Goal: Task Accomplishment & Management: Use online tool/utility

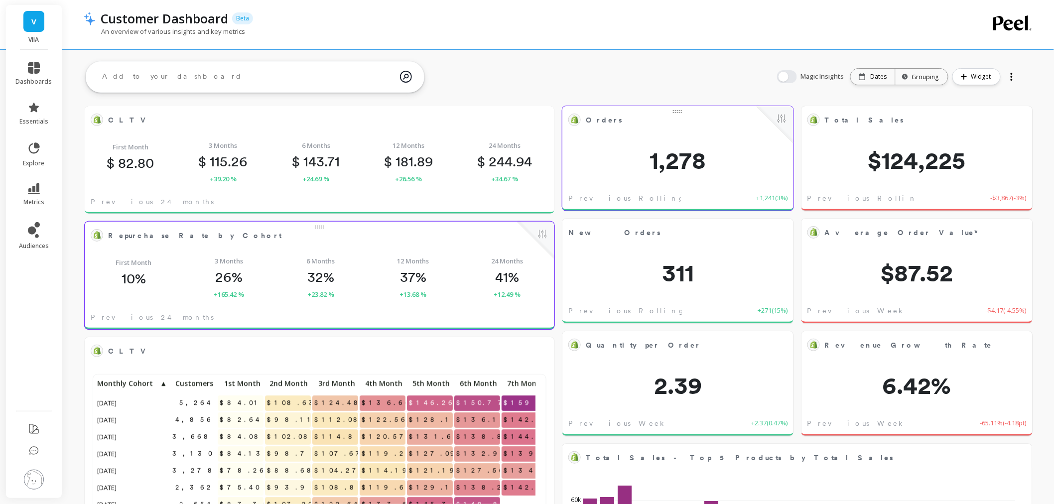
scroll to position [266, 431]
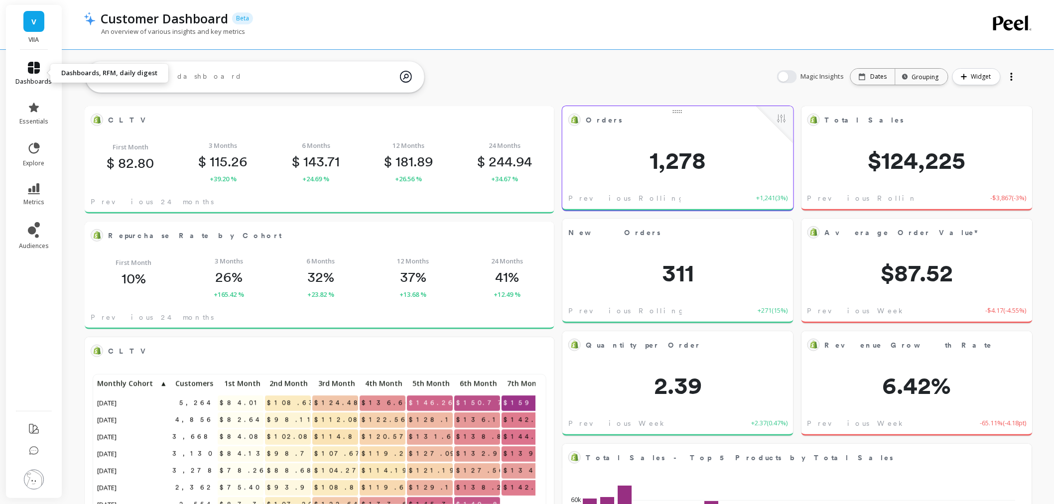
click at [37, 67] on icon at bounding box center [34, 68] width 12 height 12
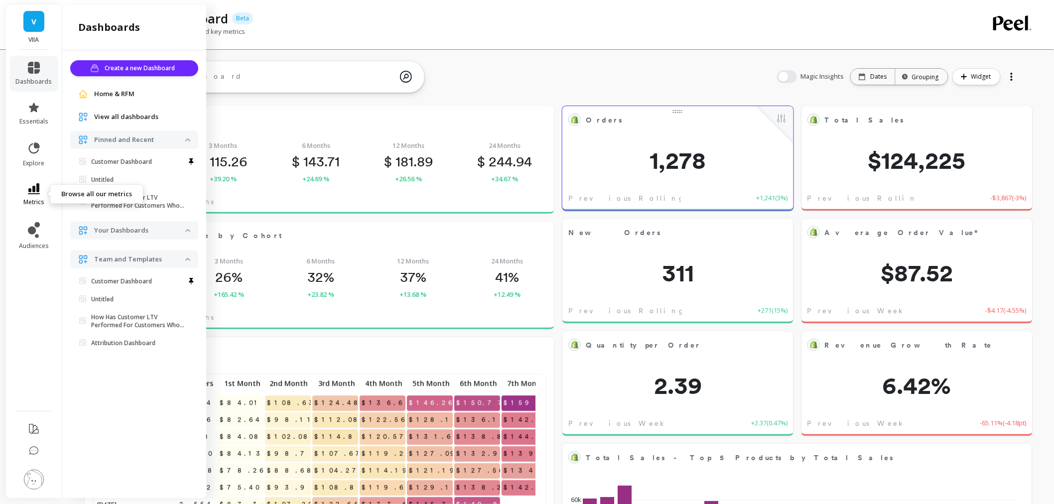
click at [28, 191] on icon at bounding box center [34, 188] width 12 height 11
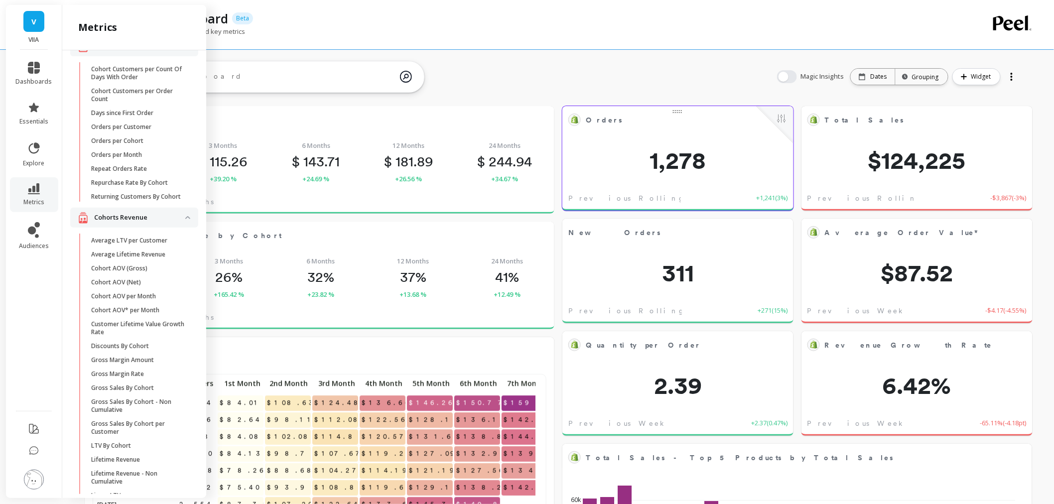
scroll to position [111, 0]
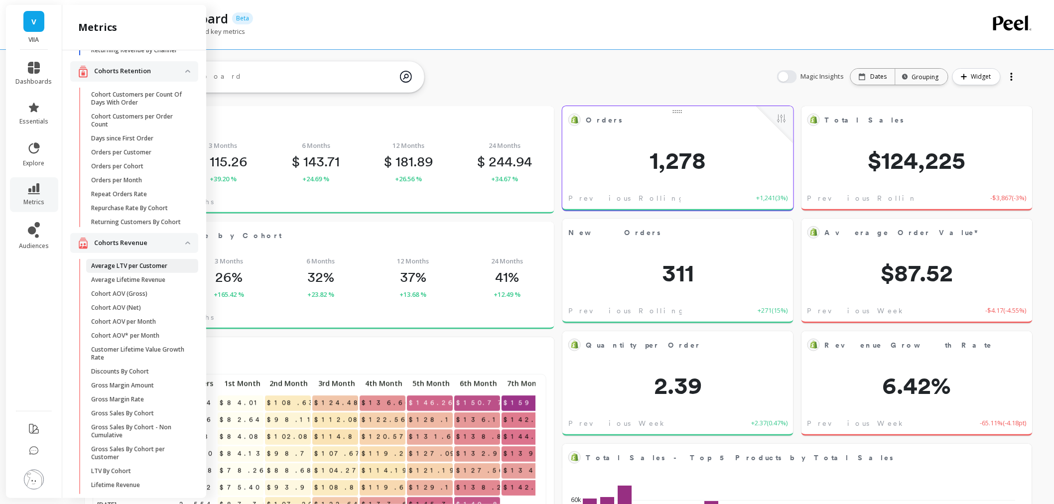
click at [131, 273] on link "Average LTV per Customer" at bounding box center [142, 266] width 112 height 14
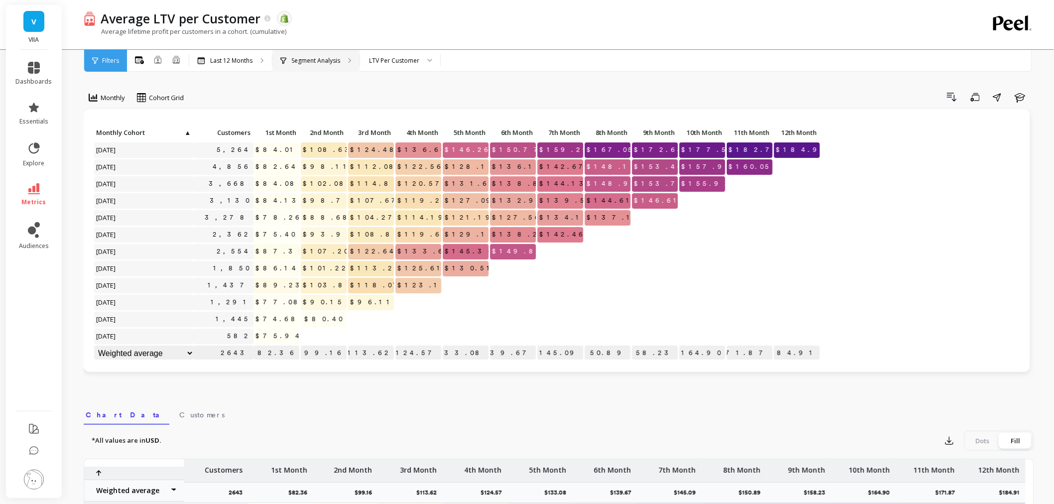
click at [328, 61] on p "Segment Analysis" at bounding box center [315, 61] width 49 height 8
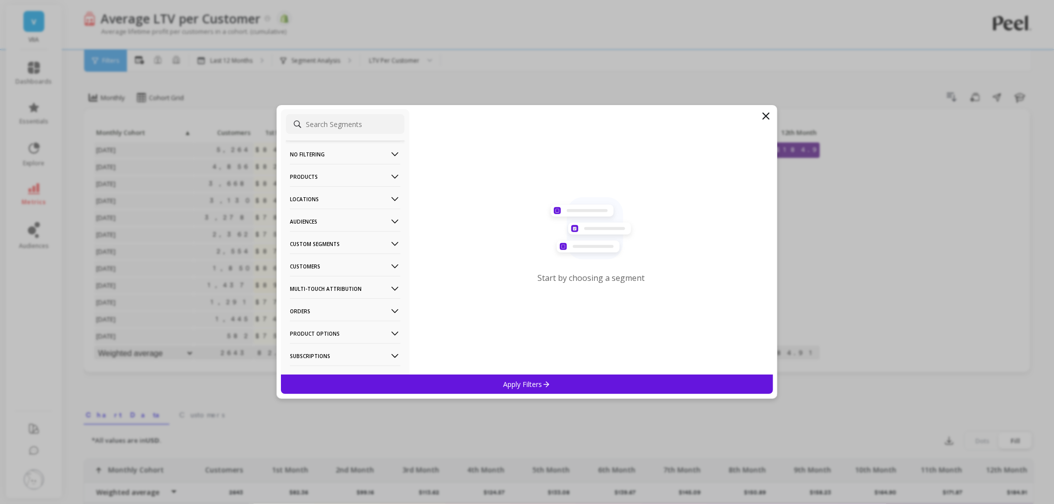
click at [325, 167] on p "Products" at bounding box center [345, 176] width 111 height 25
click at [323, 256] on div "Products" at bounding box center [345, 248] width 119 height 16
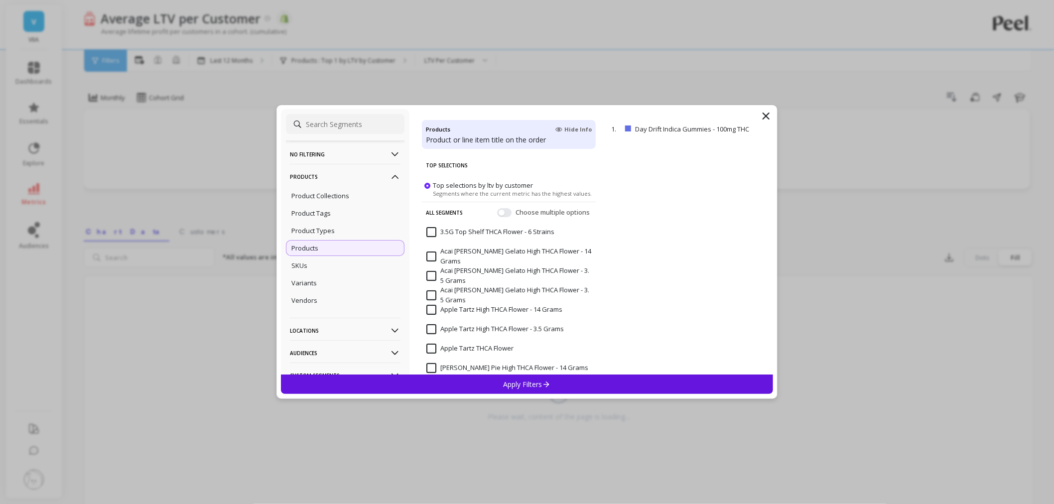
click at [335, 128] on input at bounding box center [345, 124] width 119 height 20
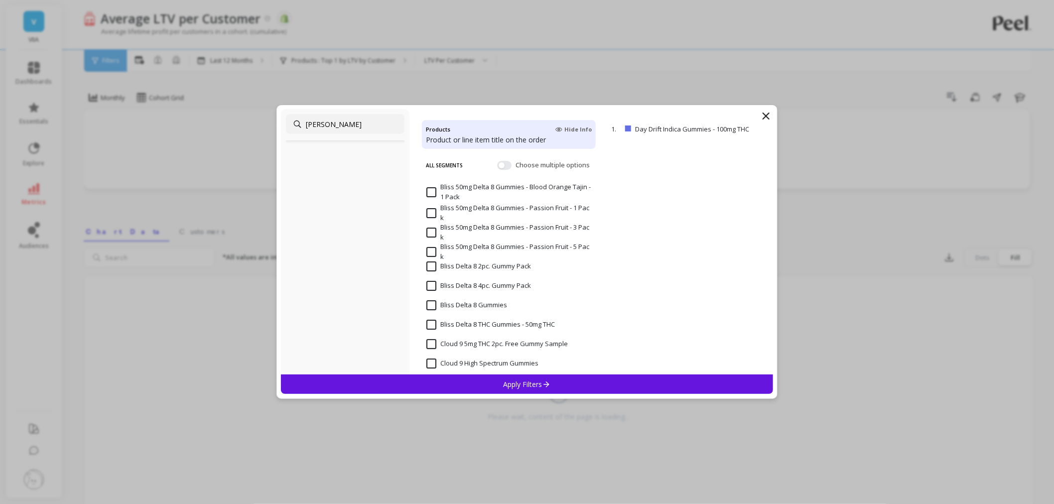
scroll to position [111, 0]
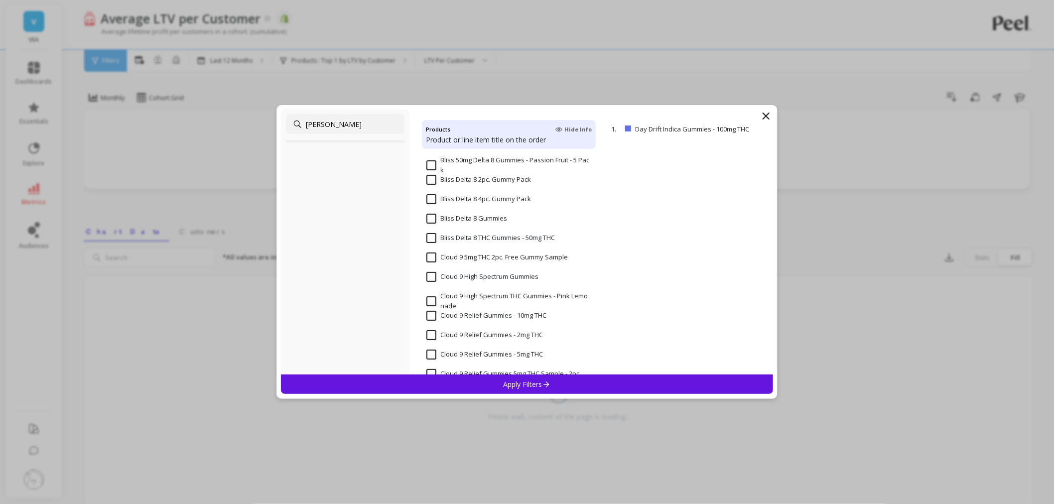
type input "gumm"
click at [433, 218] on input "Bliss Delta 8 Gummies" at bounding box center [467, 219] width 81 height 10
click at [534, 379] on div "Apply Filters" at bounding box center [527, 384] width 492 height 19
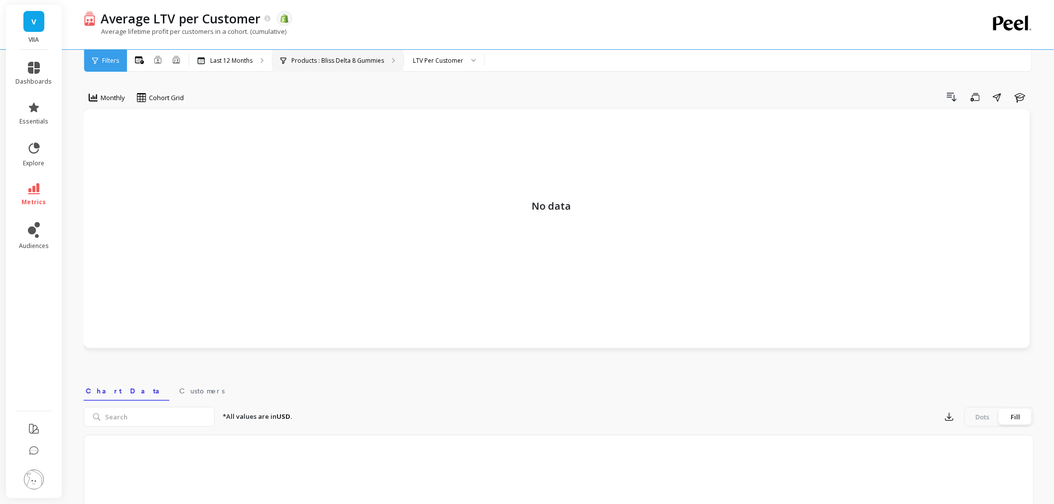
click at [327, 55] on div "Products : Bliss Delta 8 Gummies" at bounding box center [338, 61] width 131 height 22
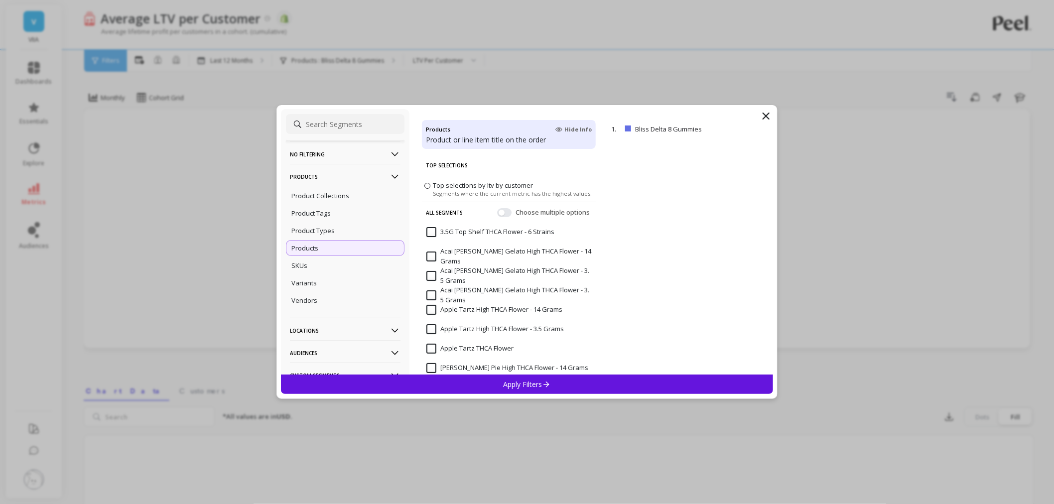
click at [335, 113] on div "No filtering Overall Products Product Collections Product Tags Product Types Pr…" at bounding box center [345, 242] width 129 height 266
click at [331, 120] on input at bounding box center [345, 124] width 119 height 20
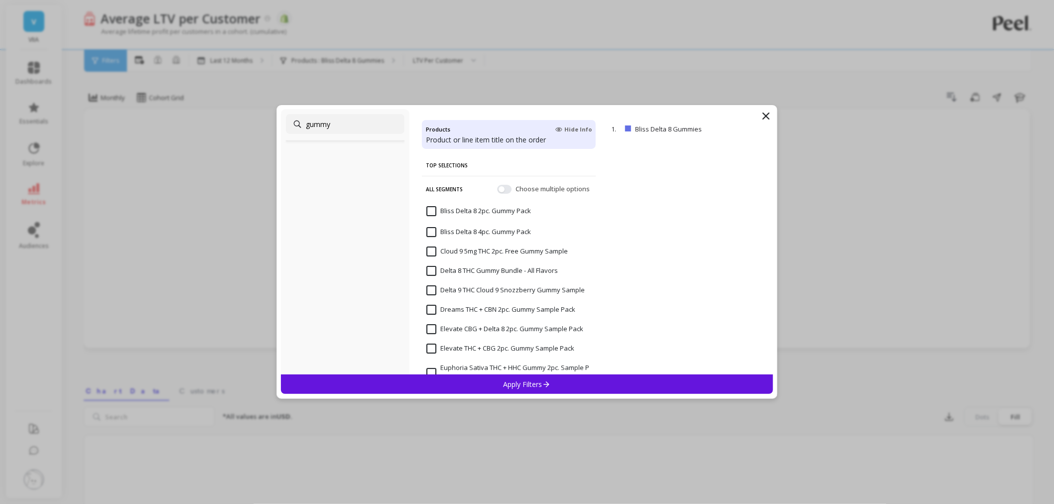
type input "gummy"
click at [453, 210] on input "Bliss Delta 8 2pc. Gummy Pack" at bounding box center [479, 211] width 105 height 10
click at [482, 391] on div "Apply Filters" at bounding box center [527, 384] width 492 height 19
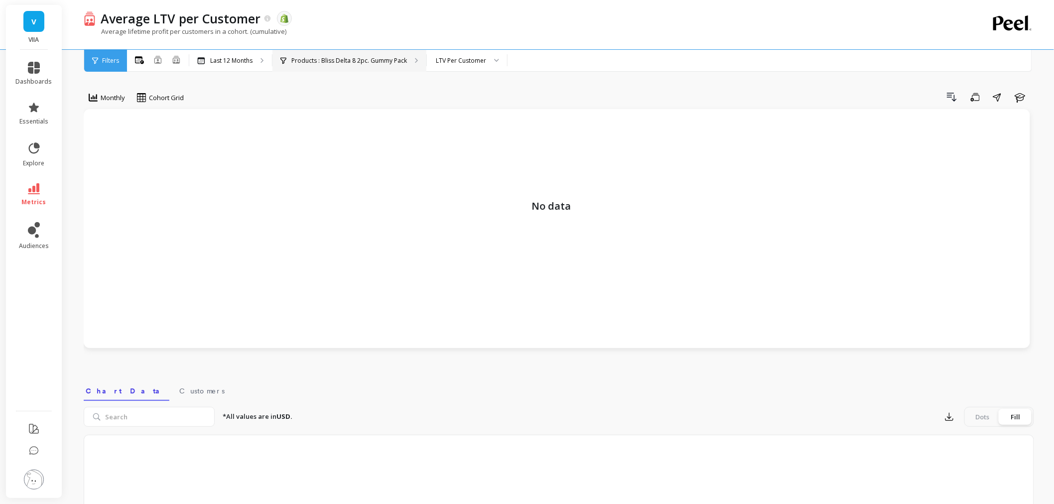
click at [379, 60] on p "Products : Bliss Delta 8 2pc. Gummy Pack" at bounding box center [349, 61] width 116 height 8
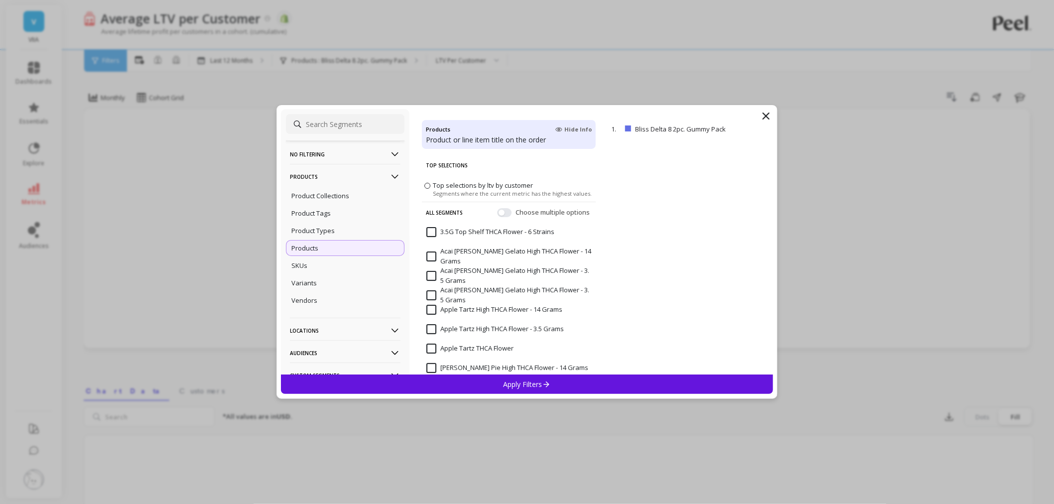
click at [512, 391] on div "Apply Filters" at bounding box center [527, 384] width 492 height 19
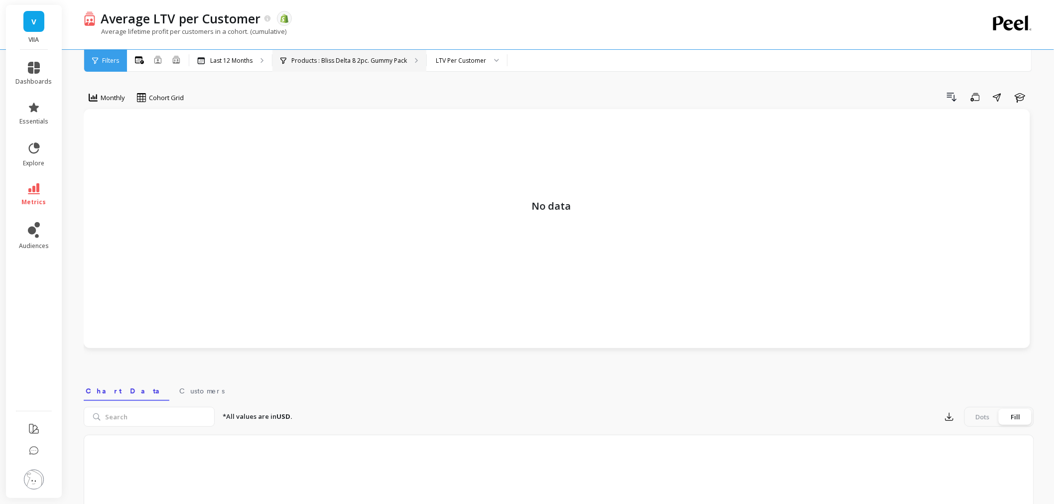
click at [344, 65] on div "Products : Bliss Delta 8 2pc. Gummy Pack" at bounding box center [350, 61] width 154 height 22
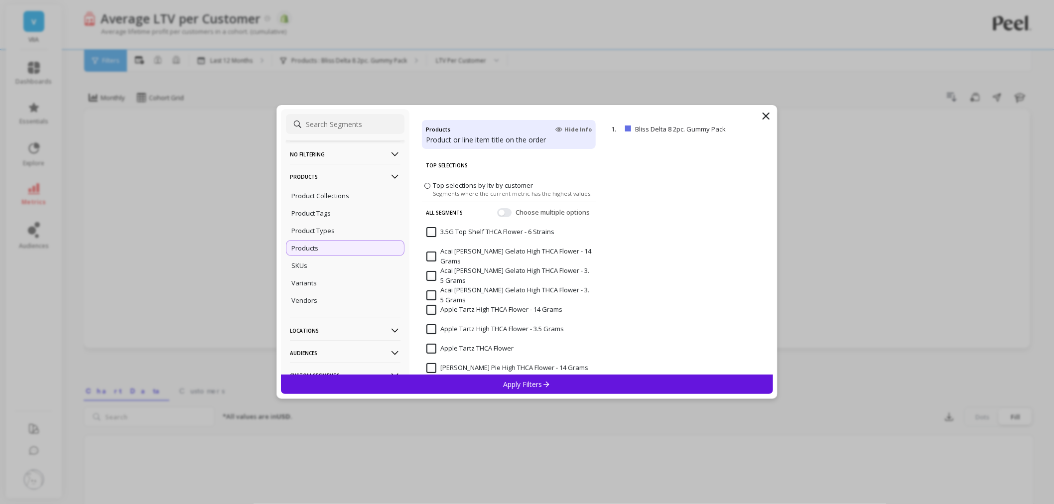
click at [439, 231] on input "3.5G Top Shelf THCA Flower - 6 Strains" at bounding box center [491, 232] width 128 height 10
click at [517, 376] on div "Apply Filters" at bounding box center [527, 384] width 492 height 19
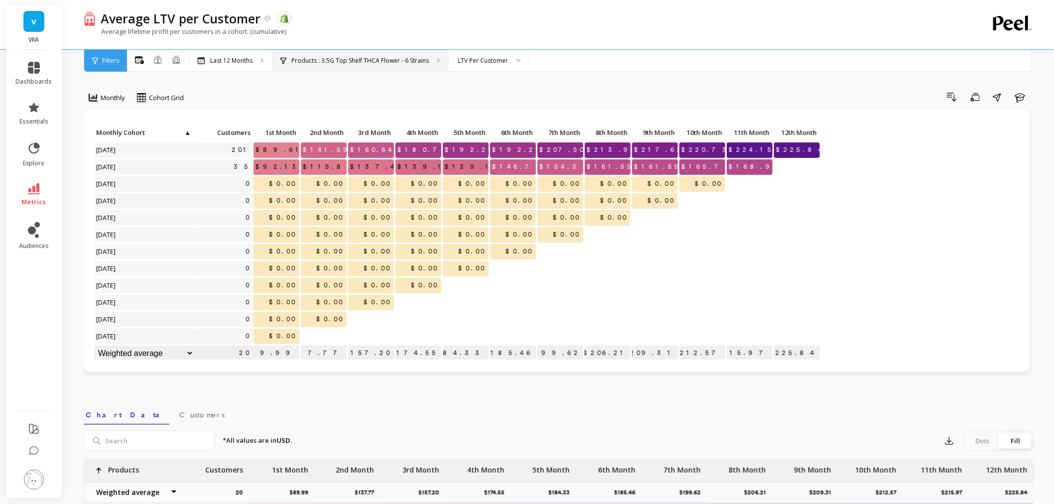
click at [348, 62] on p "Products : 3.5G Top Shelf THCA Flower - 6 Strains" at bounding box center [360, 61] width 138 height 8
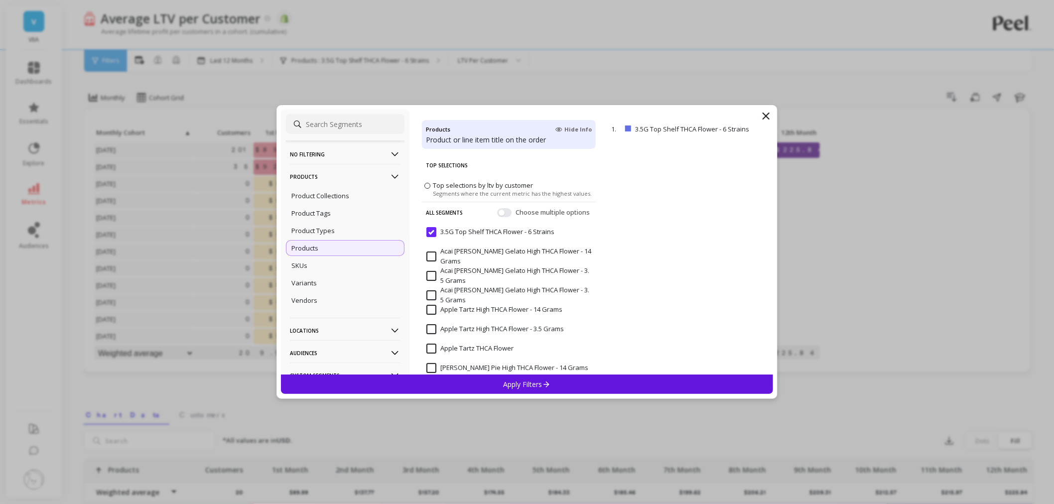
click at [425, 254] on div "Acai Berry Gelato High THCA Flower - 14 Grams" at bounding box center [509, 257] width 174 height 30
click at [508, 384] on p "Apply Filters" at bounding box center [527, 384] width 47 height 9
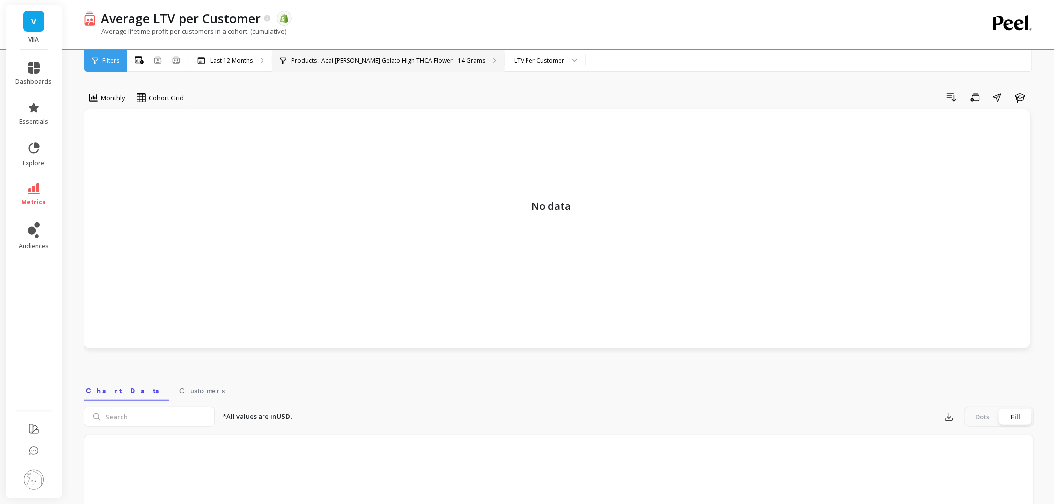
click at [397, 58] on p "Products : Acai Berry Gelato High THCA Flower - 14 Grams" at bounding box center [388, 61] width 194 height 8
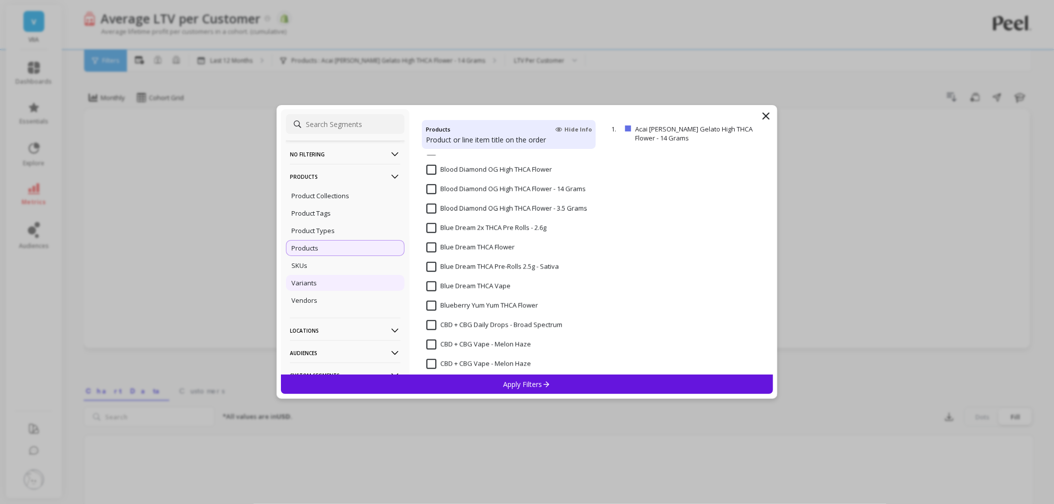
scroll to position [498, 0]
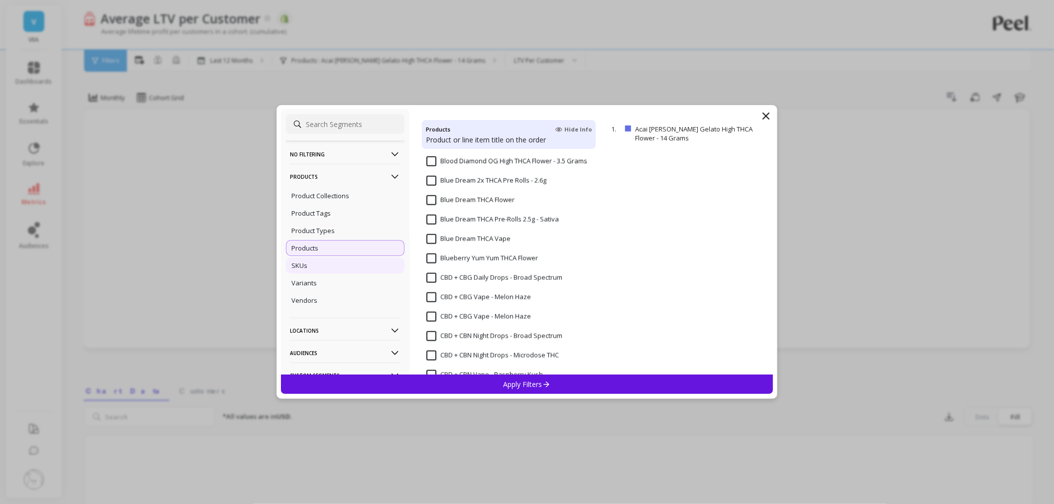
click at [334, 266] on div "SKUs" at bounding box center [345, 266] width 119 height 16
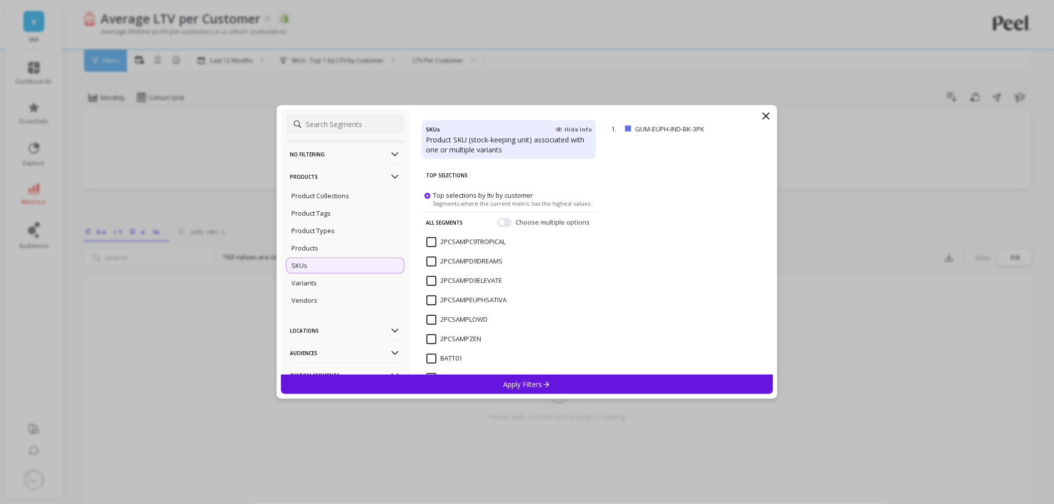
click at [467, 357] on div "BATT01" at bounding box center [509, 364] width 174 height 30
click at [476, 377] on div "Apply Filters" at bounding box center [527, 384] width 492 height 19
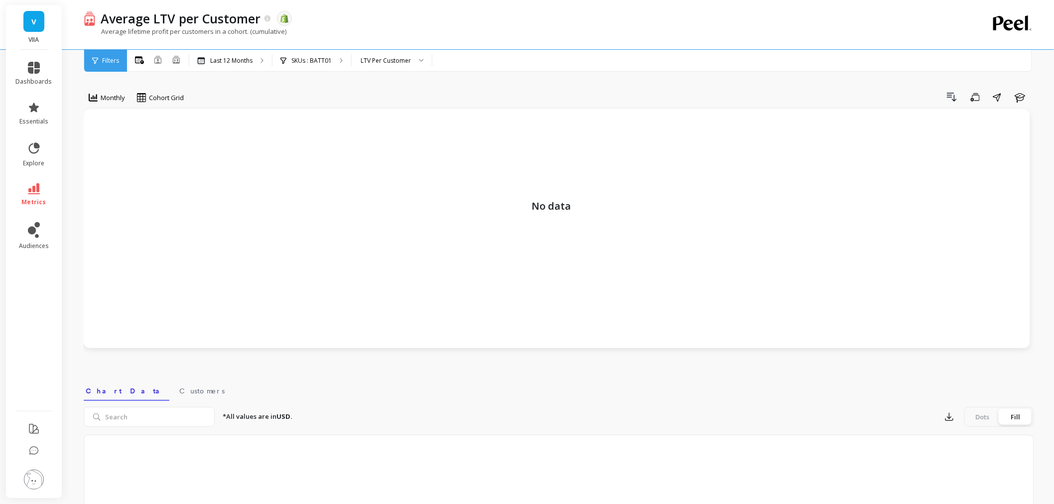
click at [314, 47] on div "Average LTV per Customer The data you are viewing comes from: Shopify Average l…" at bounding box center [518, 24] width 869 height 49
click at [302, 77] on div "Monthly Cohort Grid Drill Down Save Share Learn No data Select a tab Chart Data…" at bounding box center [559, 375] width 951 height 671
click at [302, 55] on div "SKUs : BATT01" at bounding box center [312, 61] width 79 height 22
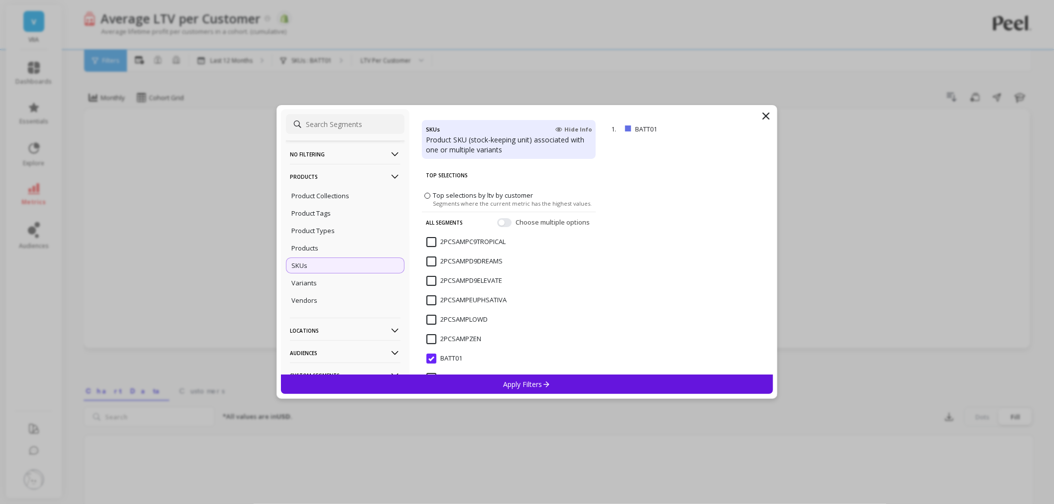
click at [473, 241] on input "2PCSAMPC9TROPICAL" at bounding box center [466, 242] width 79 height 10
click at [510, 385] on p "Apply Filters" at bounding box center [527, 384] width 47 height 9
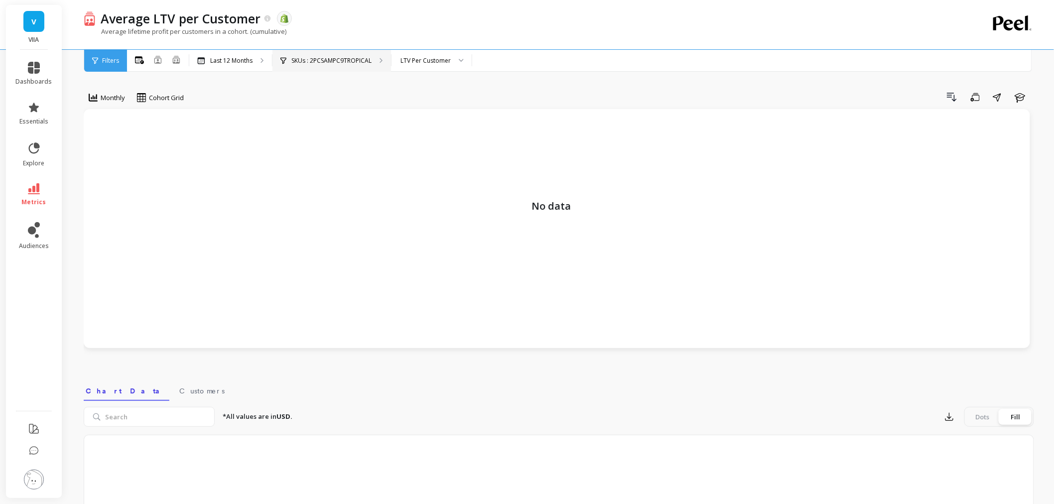
click at [312, 59] on p "SKUs : 2PCSAMPC9TROPICAL" at bounding box center [331, 61] width 80 height 8
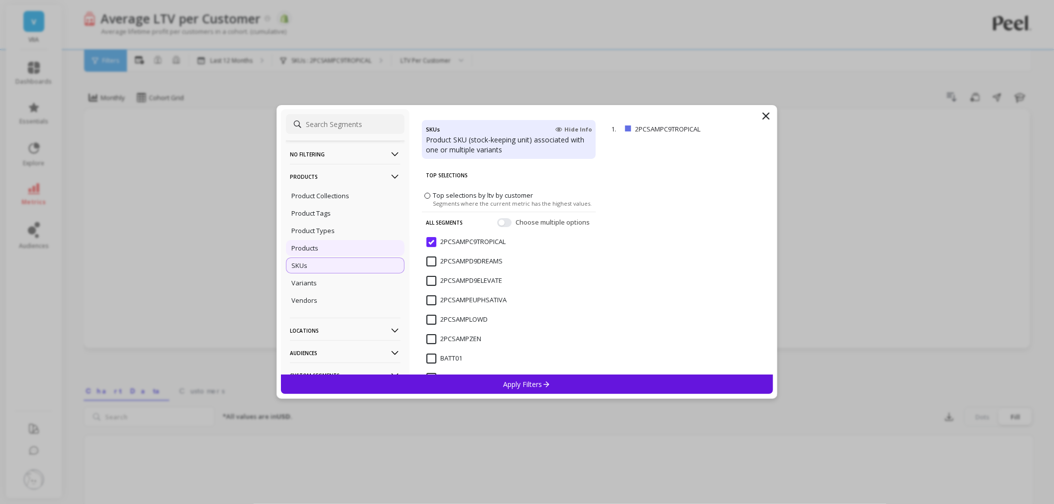
click at [319, 248] on div "Products" at bounding box center [345, 248] width 119 height 16
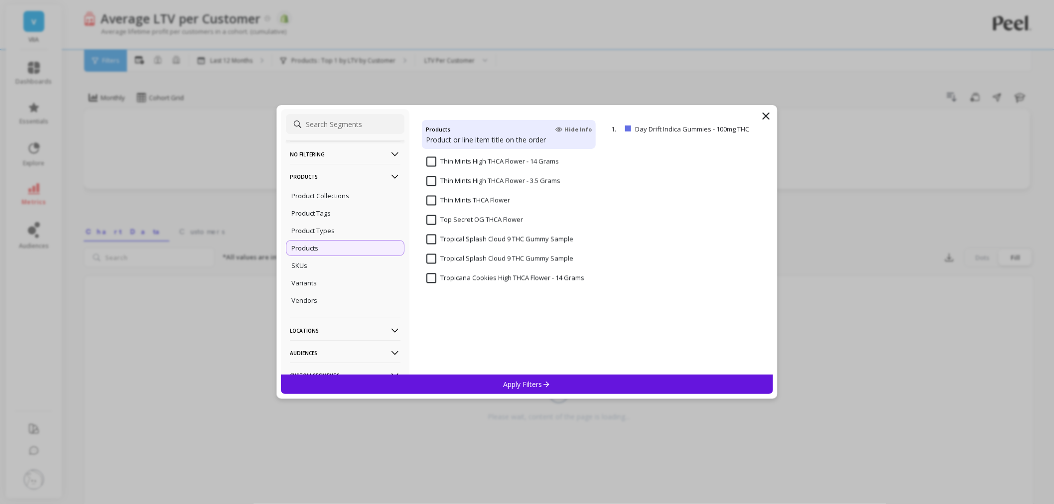
scroll to position [5606, 0]
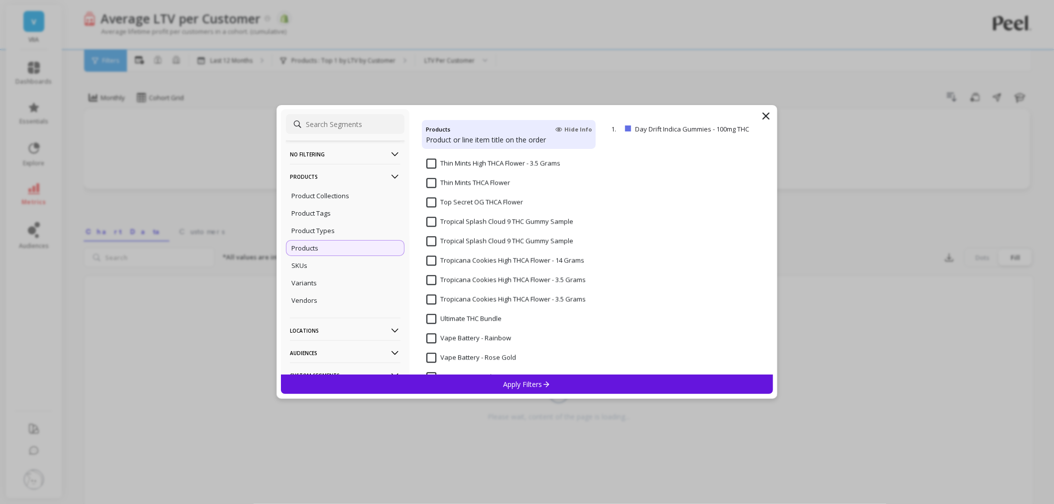
click at [480, 341] on input "Vape Battery - Rainbow" at bounding box center [469, 339] width 85 height 10
click at [477, 379] on div "Apply Filters" at bounding box center [527, 384] width 492 height 19
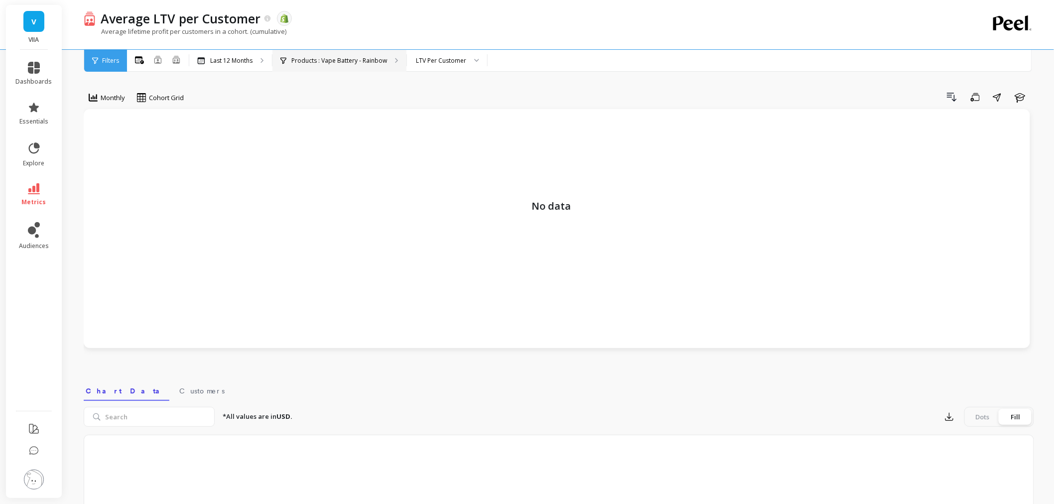
click at [340, 53] on div "Products : Vape Battery - Rainbow" at bounding box center [340, 61] width 134 height 22
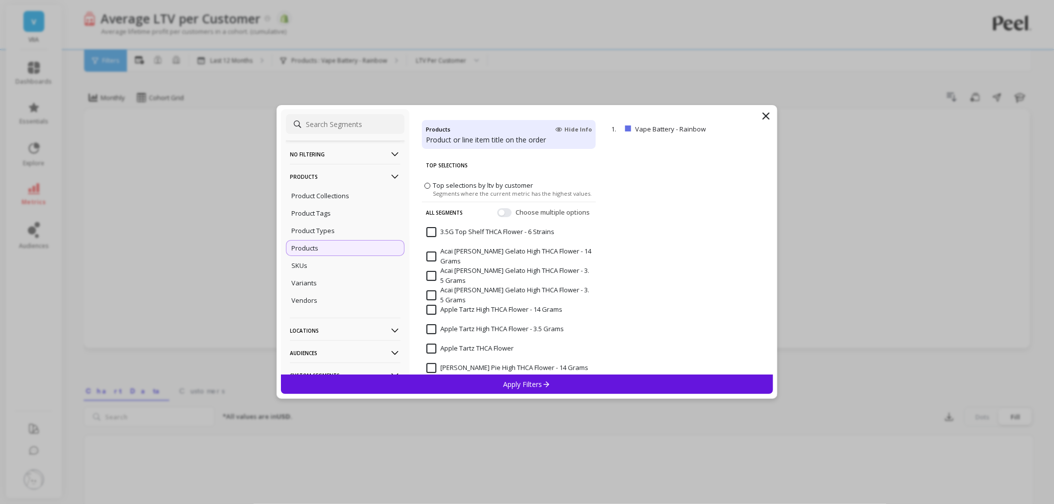
click at [502, 213] on div "Choose multiple options" at bounding box center [544, 213] width 95 height 10
click at [497, 211] on button "button" at bounding box center [504, 212] width 14 height 9
click at [322, 267] on div "SKUs" at bounding box center [345, 266] width 119 height 16
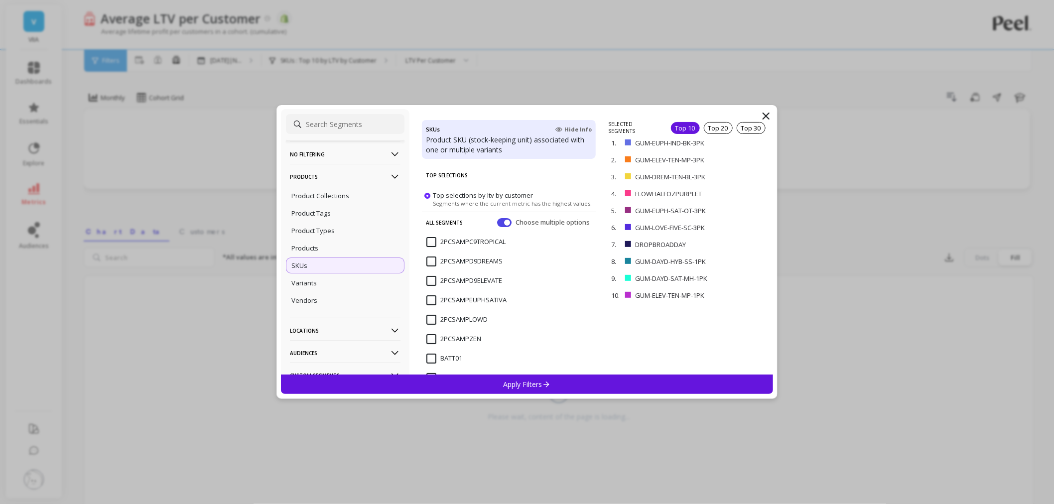
click at [516, 381] on p "Apply Filters" at bounding box center [527, 384] width 47 height 9
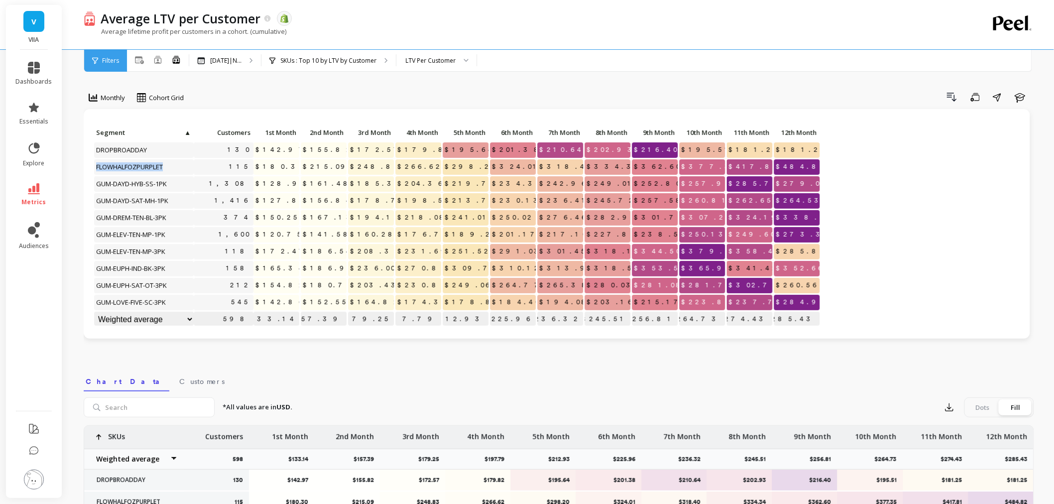
drag, startPoint x: 171, startPoint y: 164, endPoint x: 97, endPoint y: 167, distance: 74.3
click at [97, 167] on p "FLOWHALFOZPURPLET" at bounding box center [144, 166] width 100 height 15
copy span "FLOWHALFOZPURPLET"
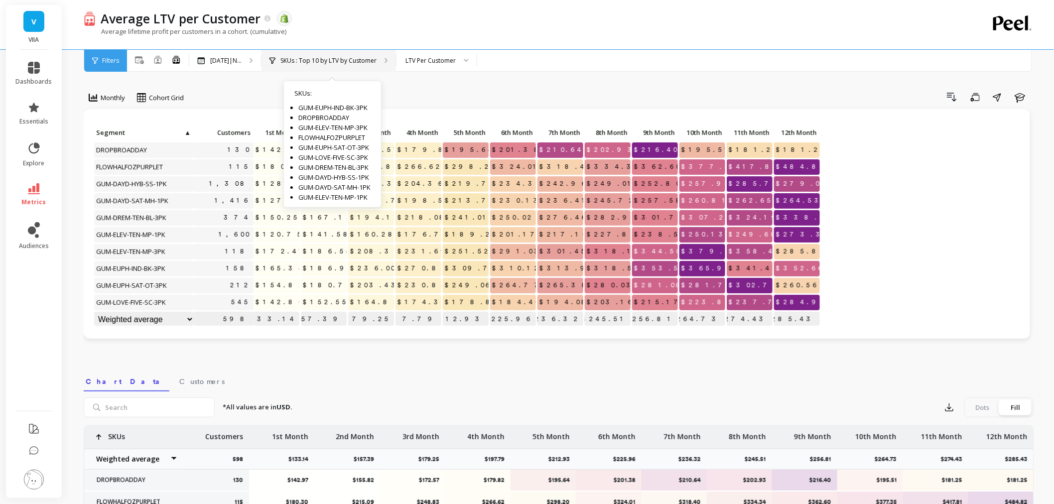
click at [365, 59] on p "SKUs : Top 10 by LTV by Customer" at bounding box center [329, 61] width 96 height 8
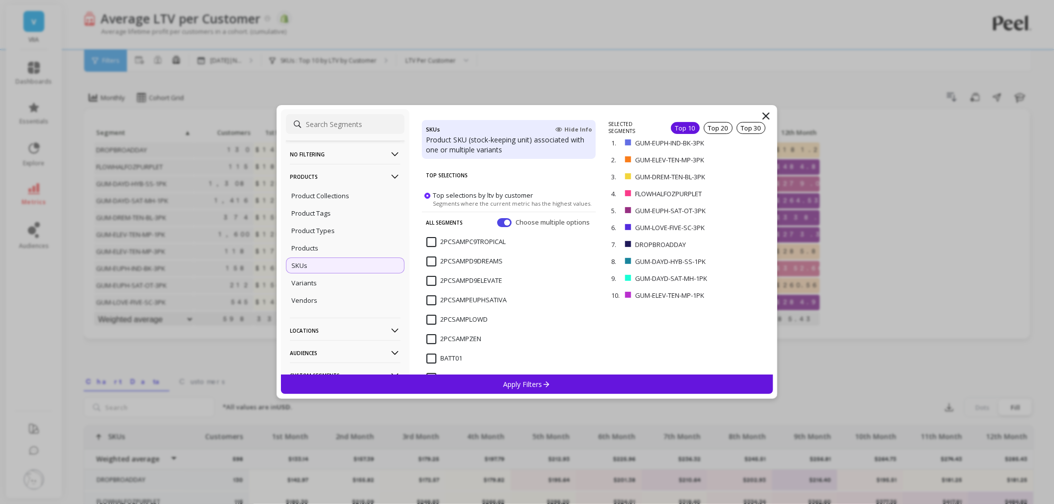
click at [763, 117] on icon at bounding box center [766, 116] width 12 height 12
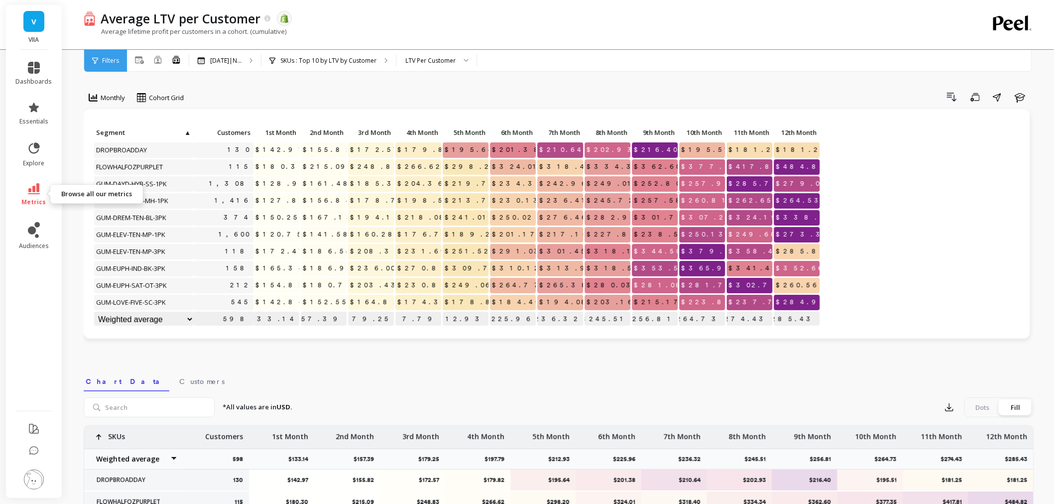
click at [37, 188] on icon at bounding box center [34, 188] width 12 height 11
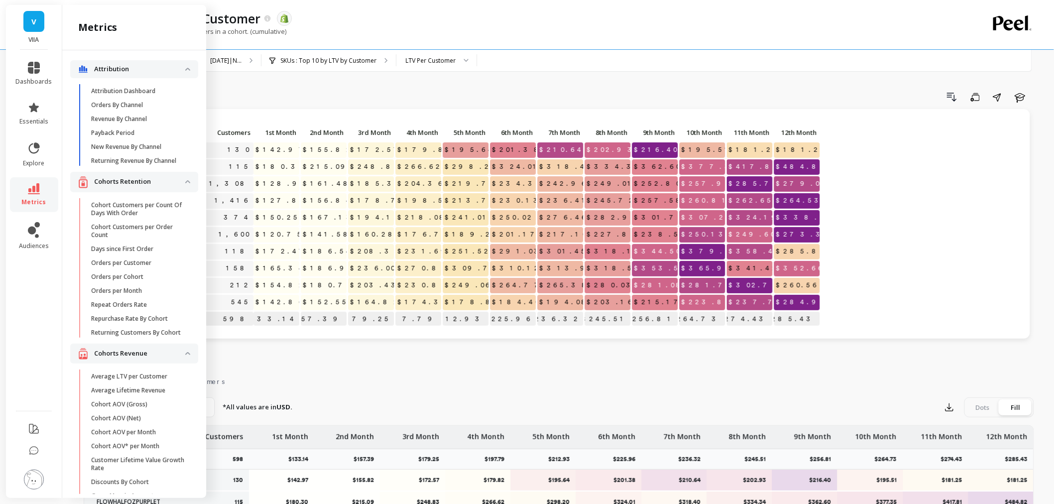
scroll to position [111, 0]
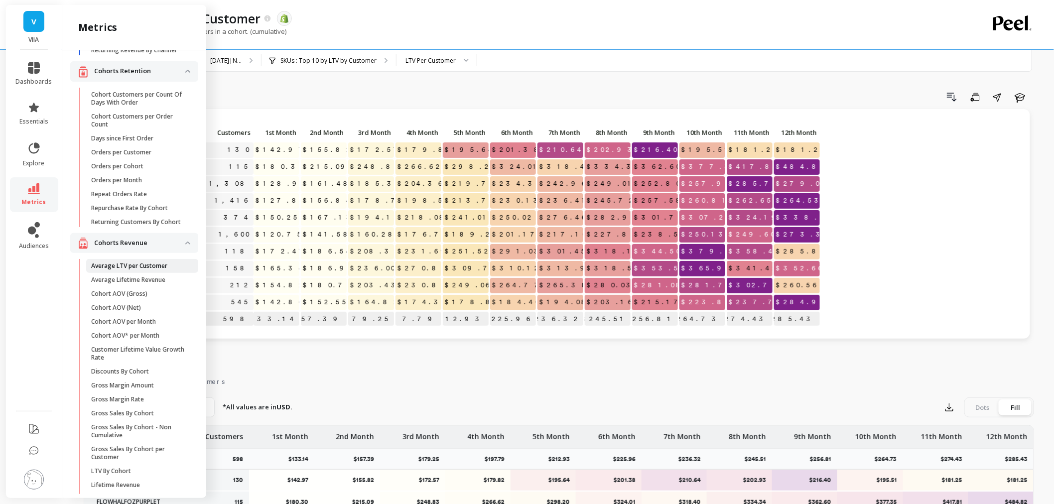
click at [136, 270] on p "Average LTV per Customer" at bounding box center [129, 266] width 76 height 8
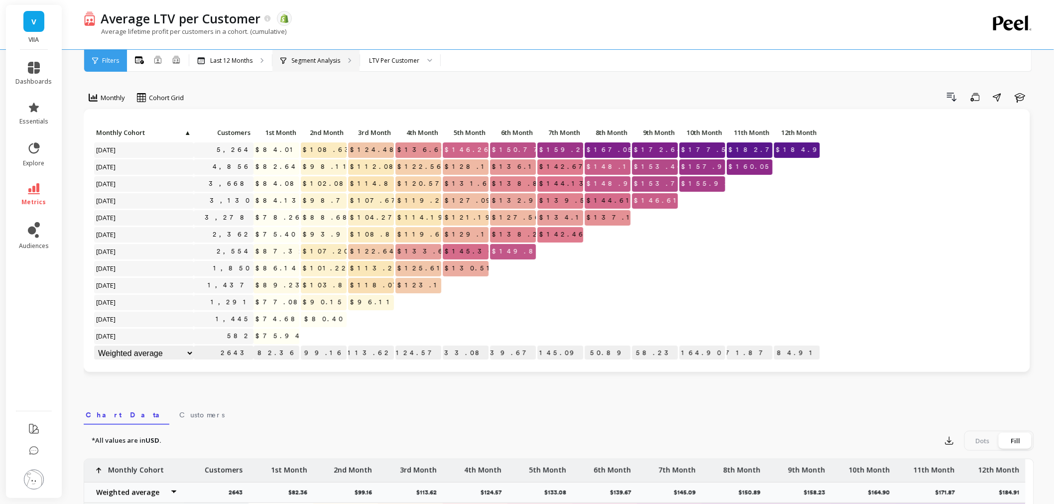
click at [325, 60] on p "Segment Analysis" at bounding box center [315, 61] width 49 height 8
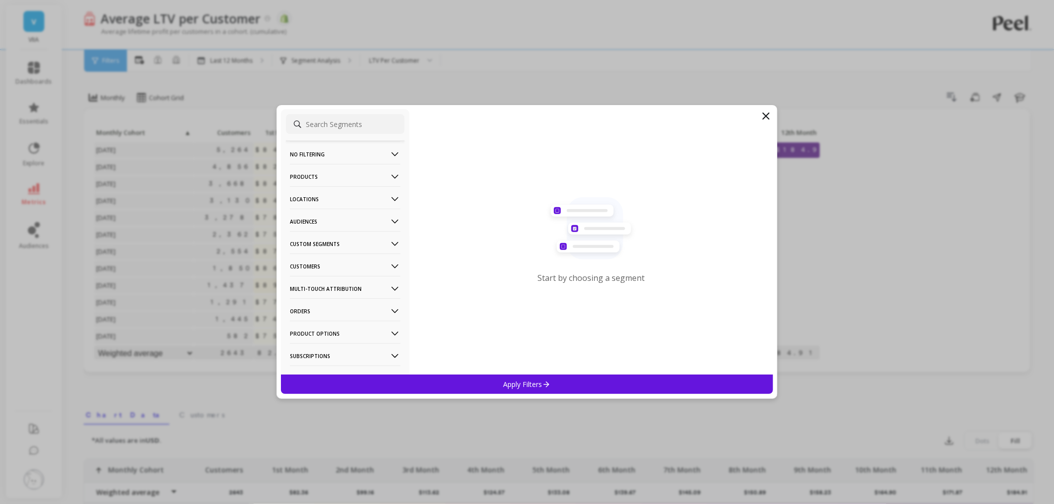
click at [341, 178] on p "Products" at bounding box center [345, 176] width 111 height 25
click at [321, 261] on div "SKUs" at bounding box center [345, 266] width 119 height 16
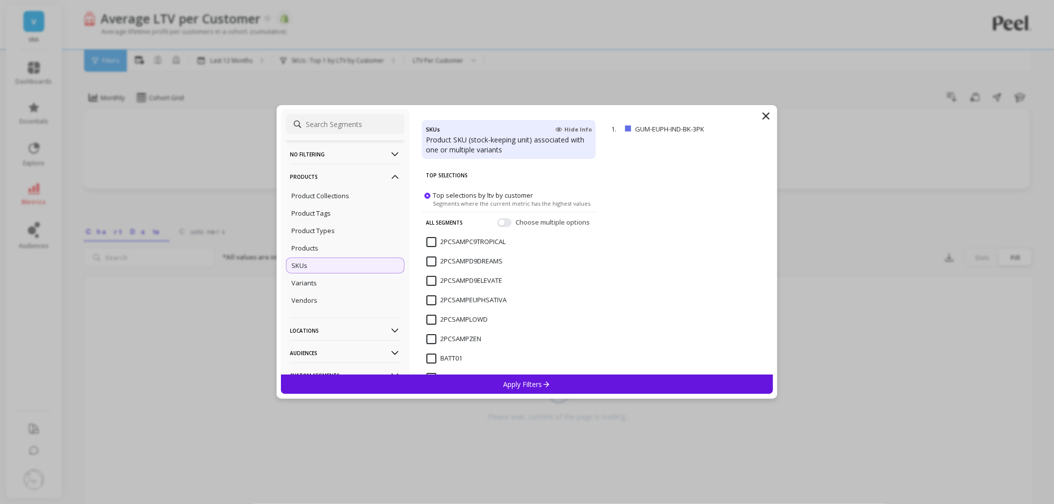
click at [339, 127] on input at bounding box center [345, 124] width 119 height 20
paste input "FLOWHALFOZPURPLET"
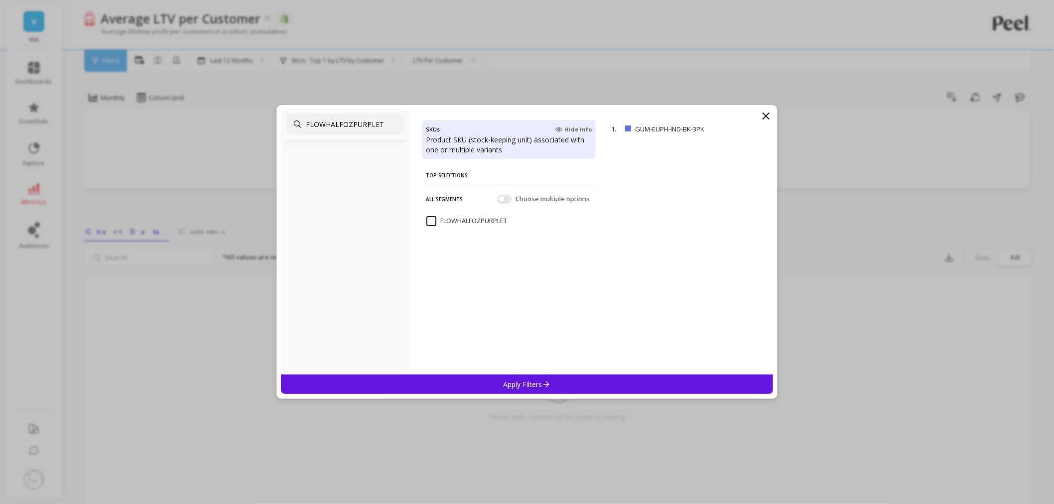
type input "FLOWHALFOZPURPLET"
click at [461, 217] on input "FLOWHALFOZPURPLET" at bounding box center [467, 221] width 81 height 10
click at [515, 389] on div "Apply Filters" at bounding box center [527, 384] width 492 height 19
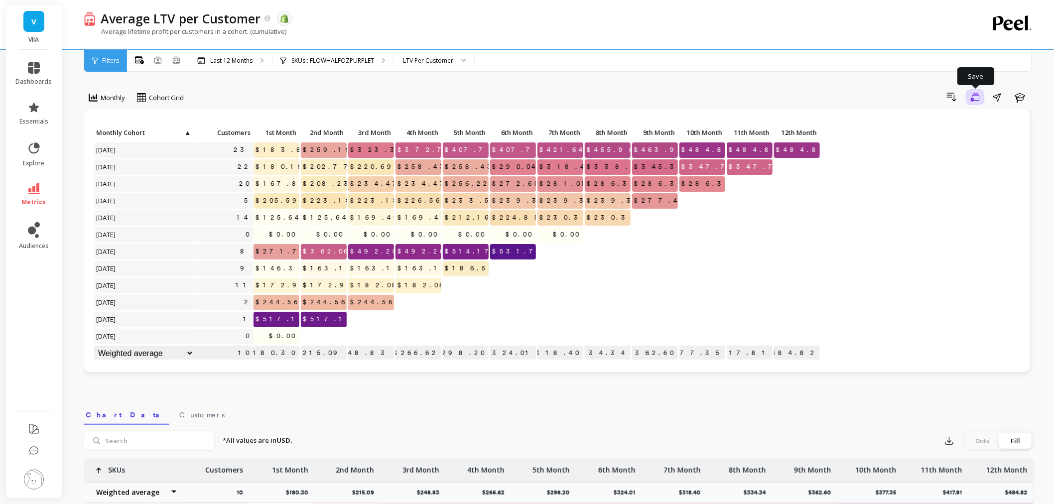
click at [978, 101] on icon "button" at bounding box center [975, 97] width 9 height 9
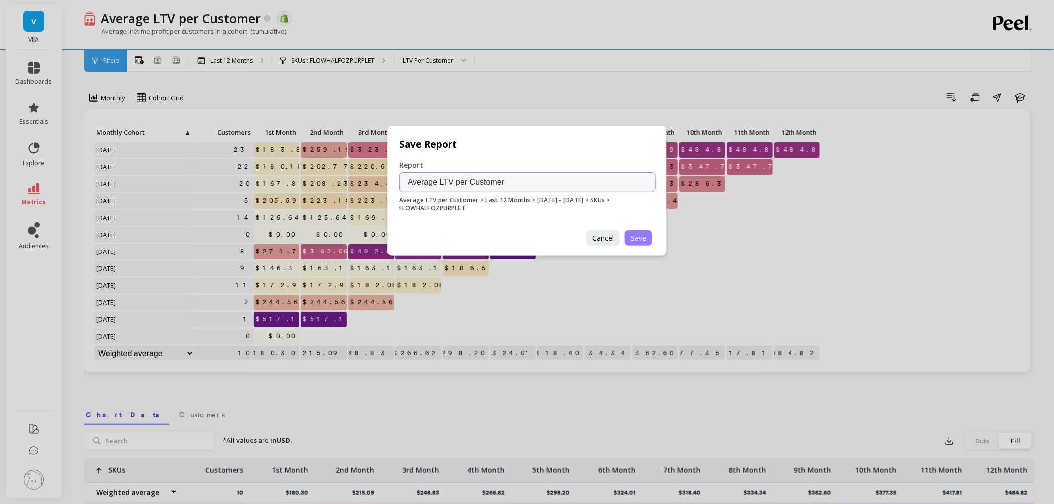
click at [633, 235] on span "Save" at bounding box center [638, 237] width 15 height 9
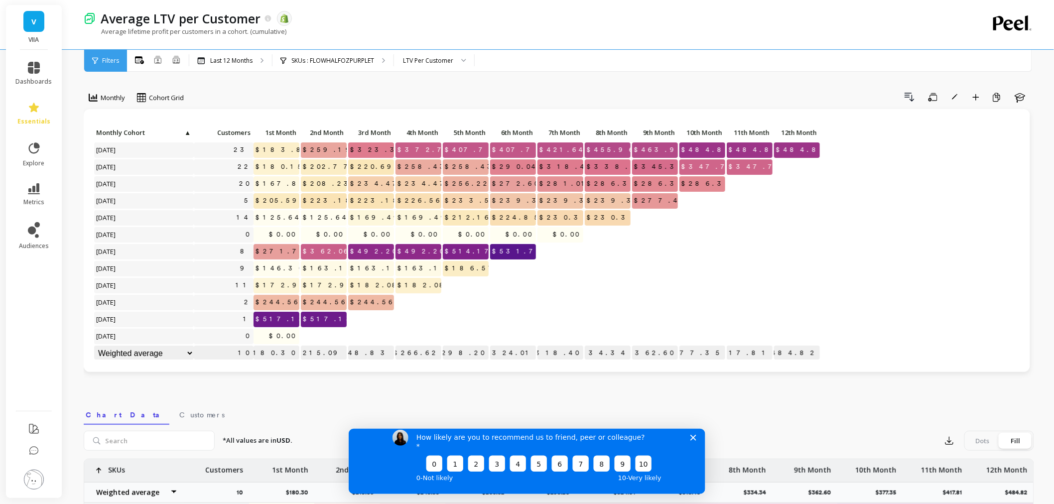
click at [694, 440] on polygon "Close survey" at bounding box center [693, 437] width 6 height 6
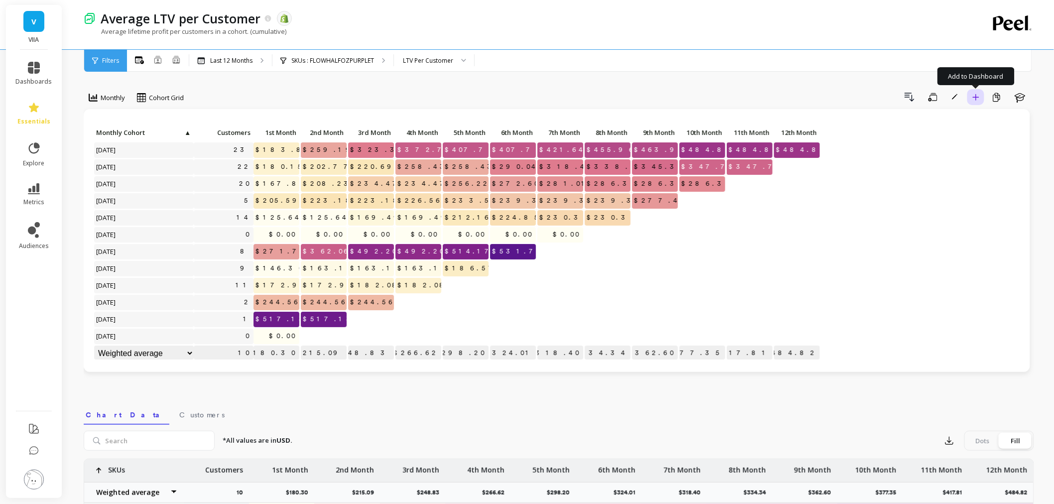
click at [970, 101] on button "Add to Dashboard" at bounding box center [976, 97] width 17 height 16
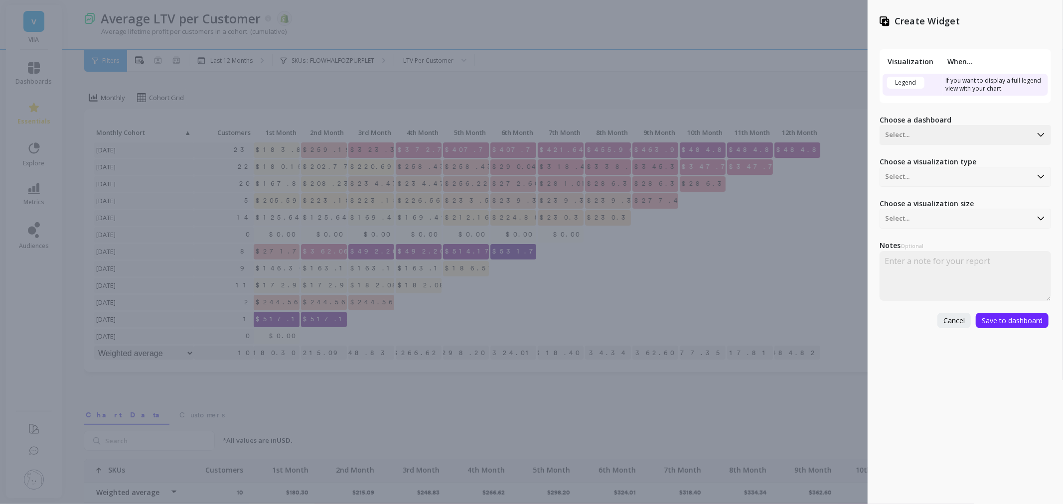
click at [745, 65] on div "Create Widget Visualization When... Legend If you want to display a full legend…" at bounding box center [531, 252] width 1063 height 504
